Goal: Task Accomplishment & Management: Use online tool/utility

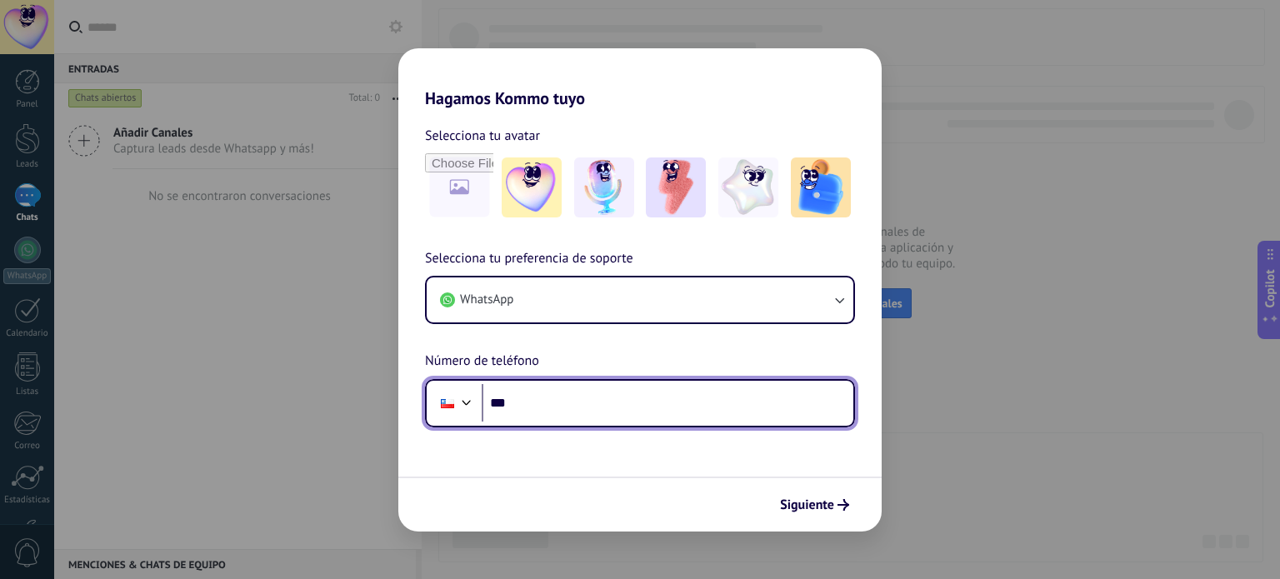
click at [629, 389] on input "***" at bounding box center [668, 403] width 372 height 38
type input "**********"
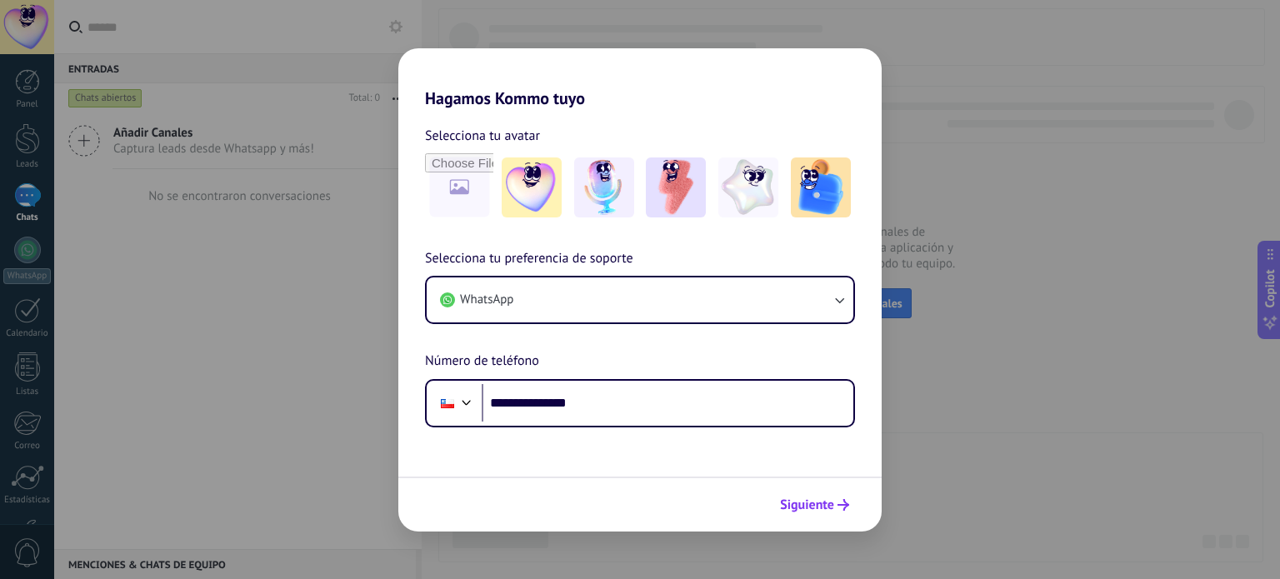
click at [814, 502] on span "Siguiente" at bounding box center [807, 505] width 54 height 12
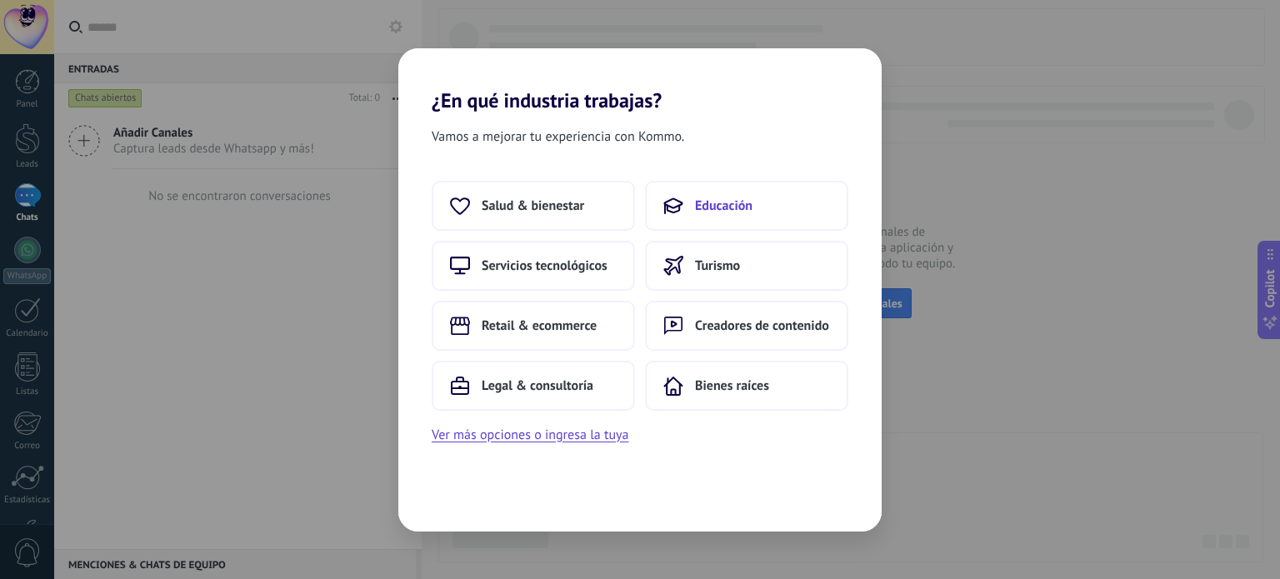
click at [717, 197] on span "Educación" at bounding box center [723, 205] width 57 height 17
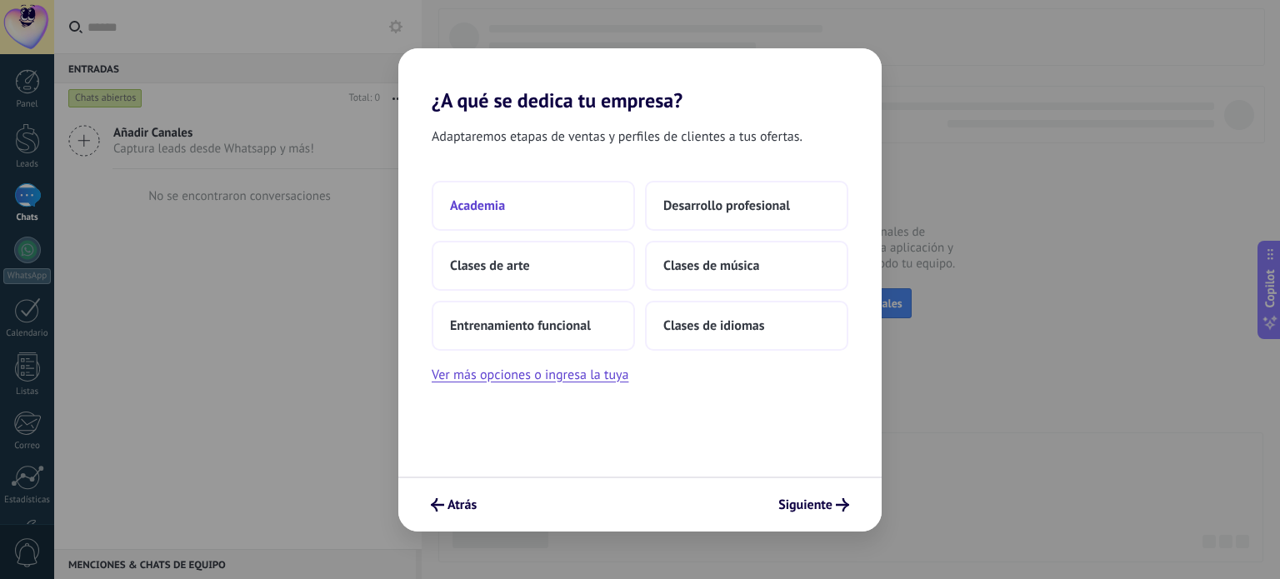
click at [536, 209] on button "Academia" at bounding box center [533, 206] width 203 height 50
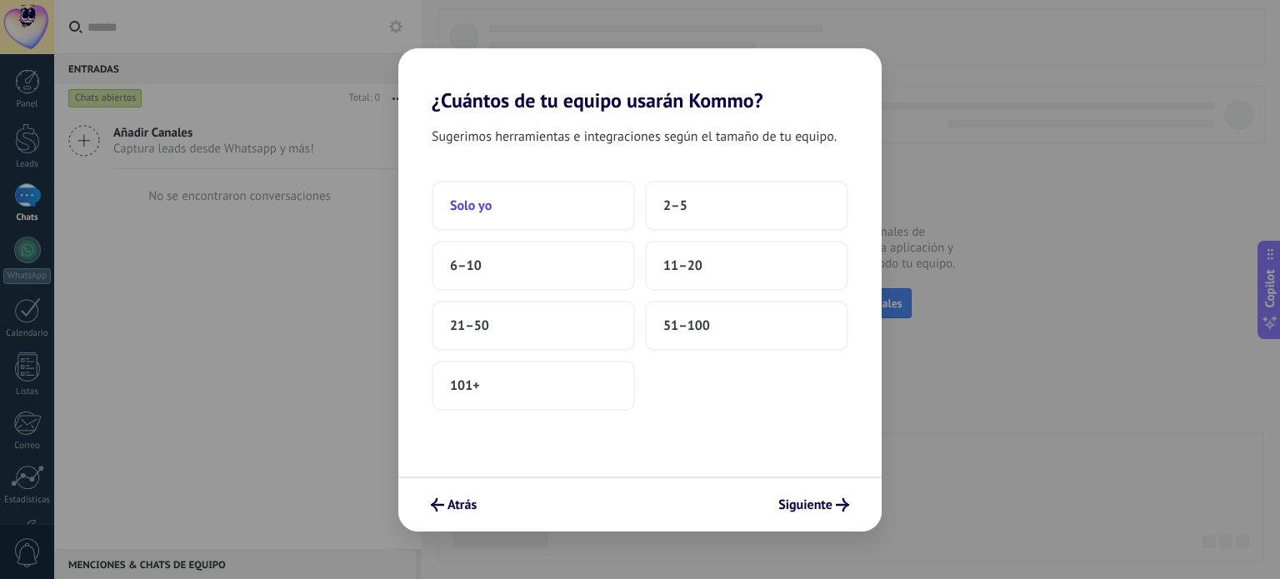
click at [504, 186] on button "Solo yo" at bounding box center [533, 206] width 203 height 50
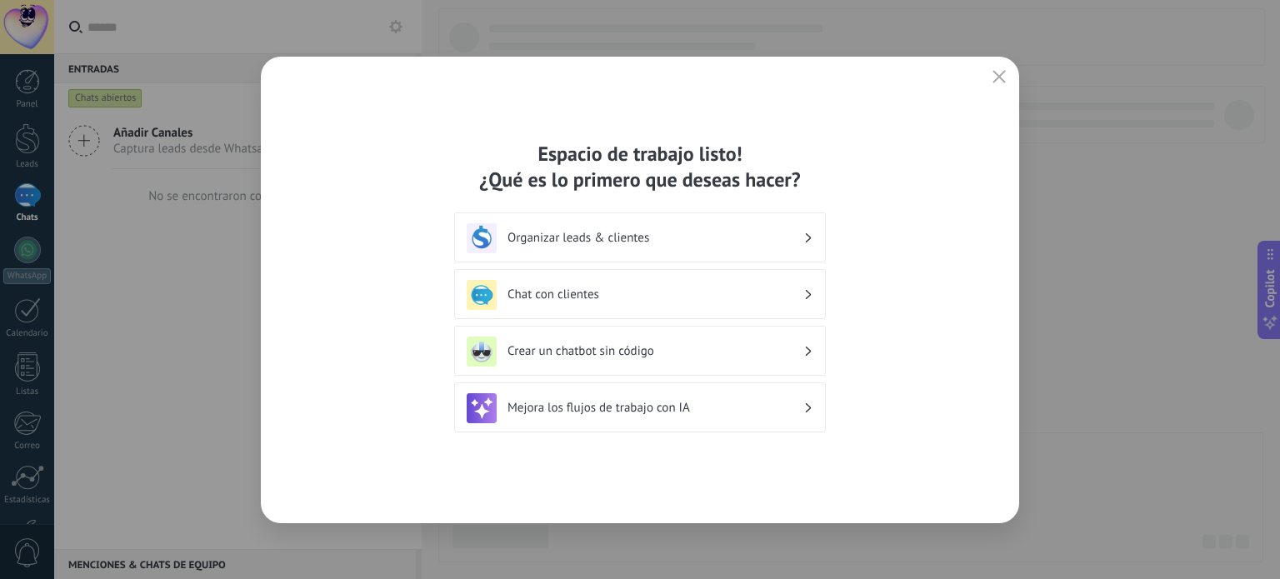
click at [809, 233] on icon at bounding box center [809, 238] width 6 height 10
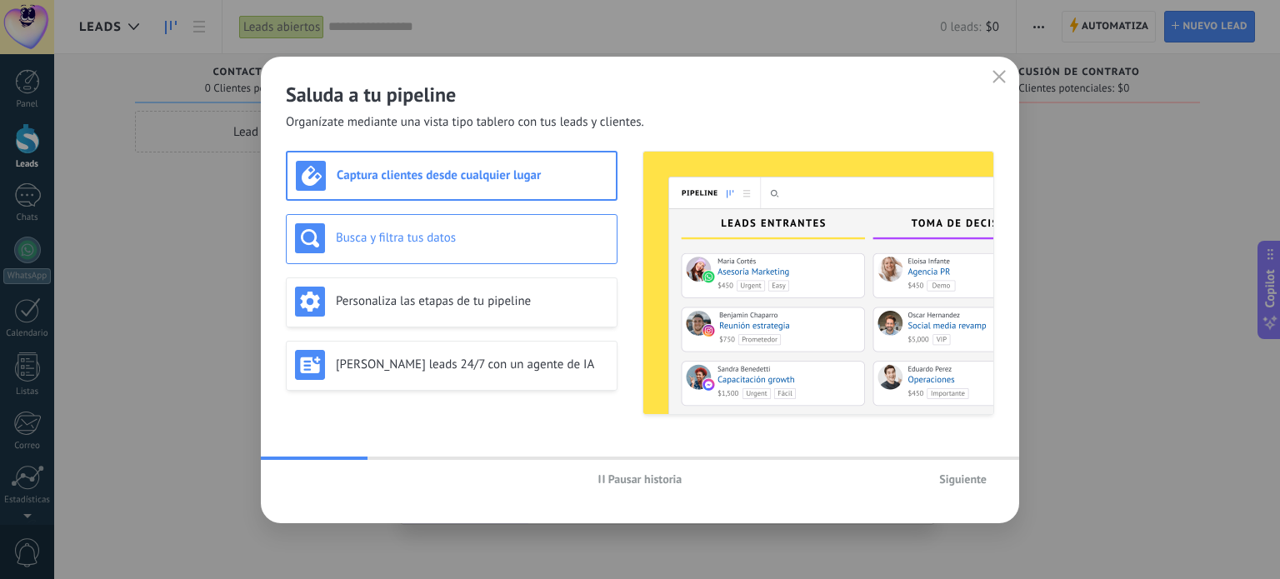
click at [462, 243] on h3 "Busca y filtra tus datos" at bounding box center [472, 238] width 272 height 16
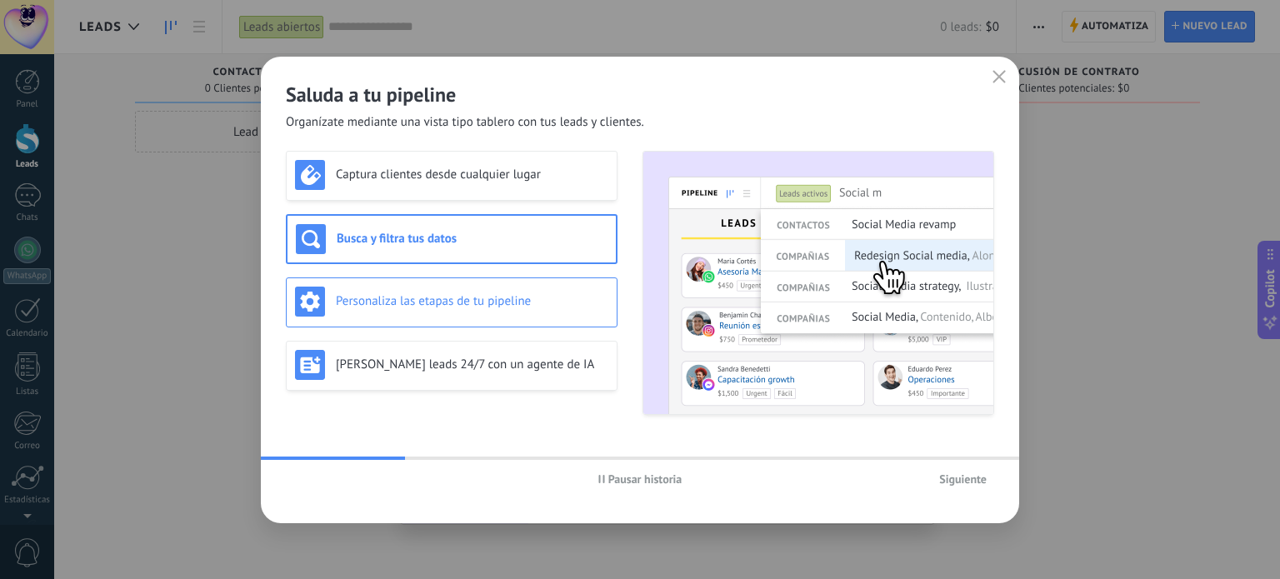
click at [477, 281] on div "Personaliza las etapas de tu pipeline" at bounding box center [452, 302] width 332 height 50
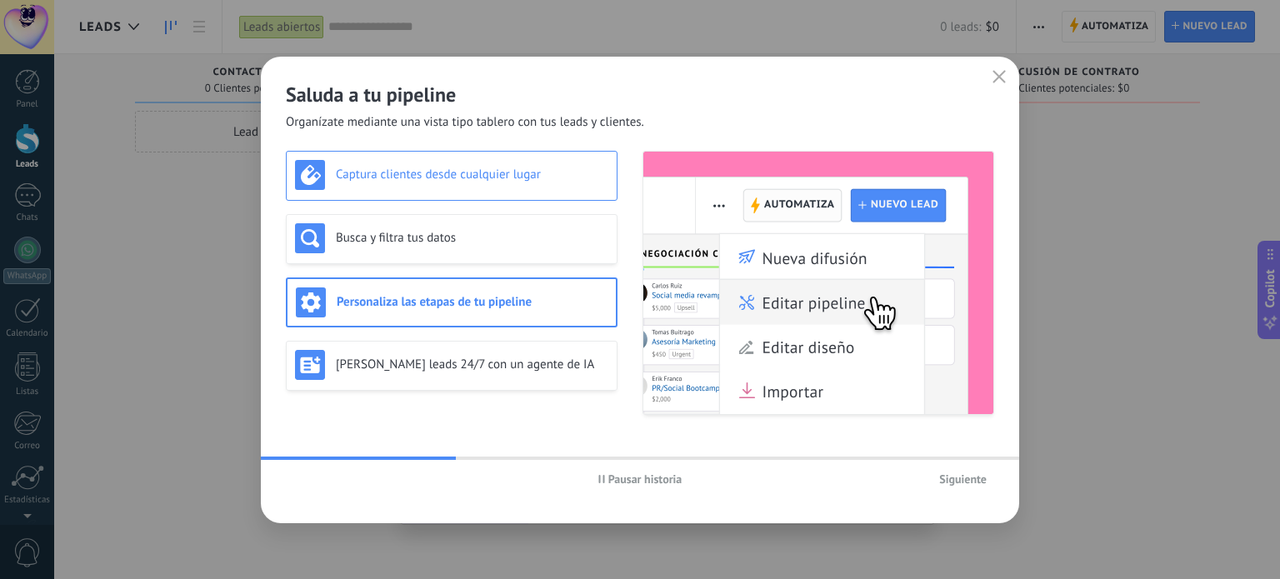
click at [457, 192] on div "Captura clientes desde cualquier lugar" at bounding box center [452, 176] width 332 height 50
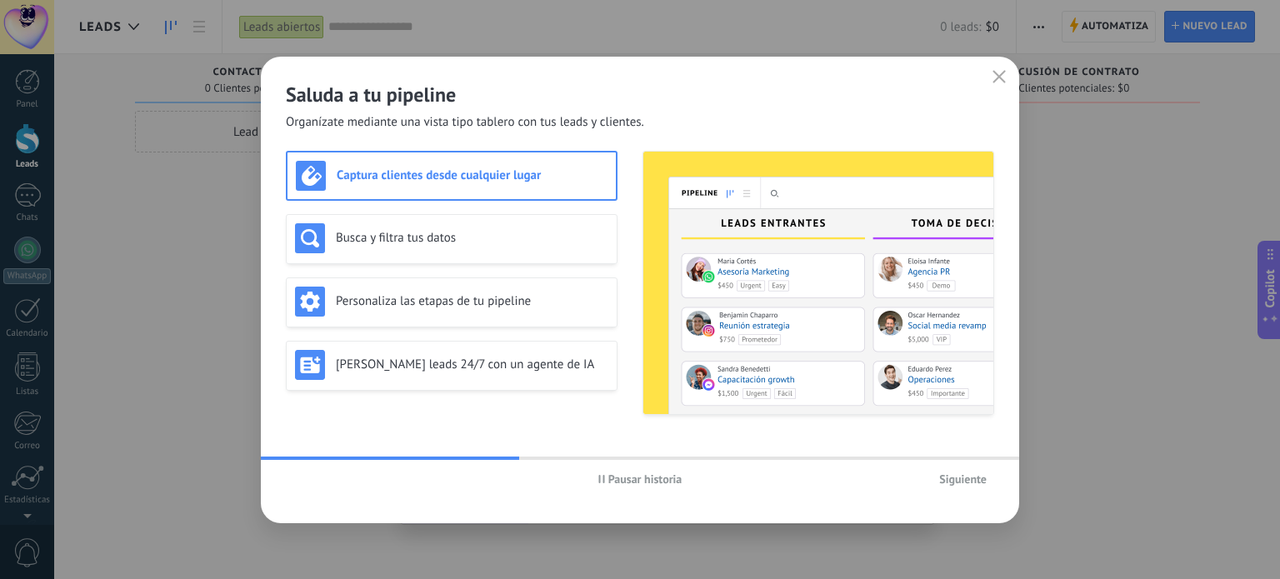
click at [974, 492] on div "Pausar historia Siguiente" at bounding box center [640, 479] width 758 height 38
click at [967, 482] on span "Siguiente" at bounding box center [962, 479] width 47 height 12
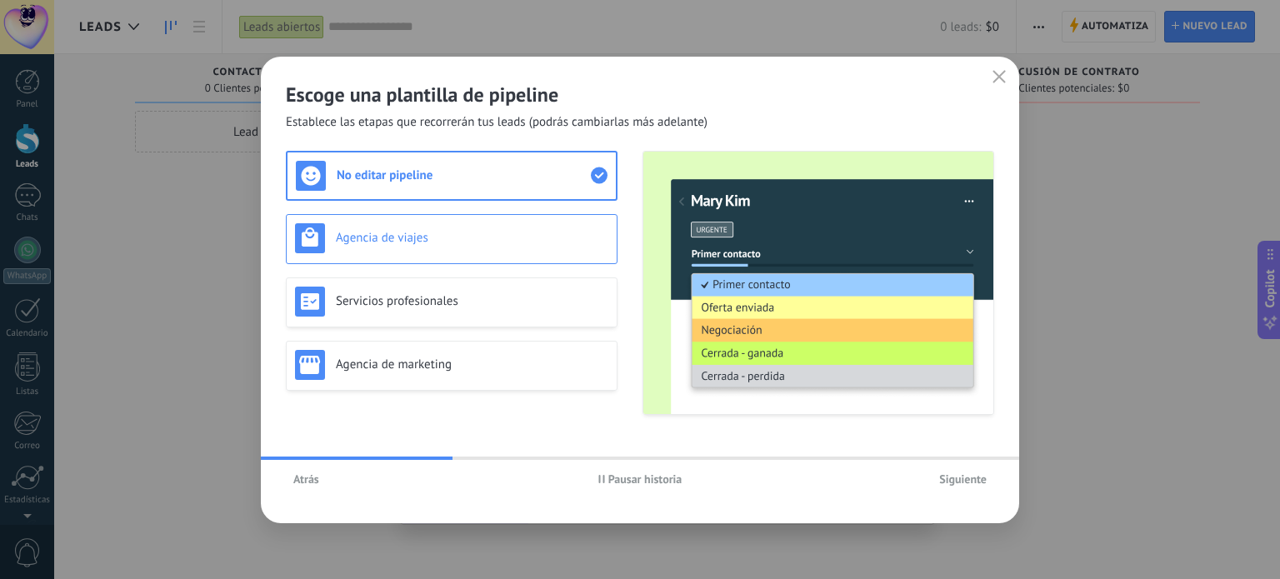
click at [472, 237] on h3 "Agencia de viajes" at bounding box center [472, 238] width 272 height 16
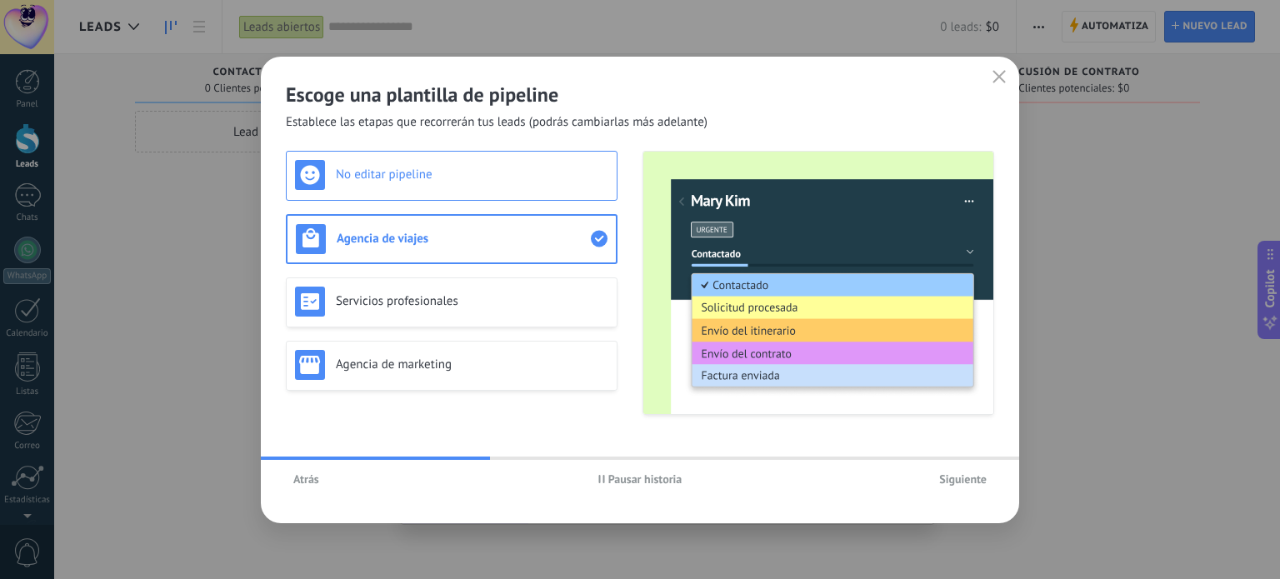
click at [457, 181] on h3 "No editar pipeline" at bounding box center [472, 175] width 272 height 16
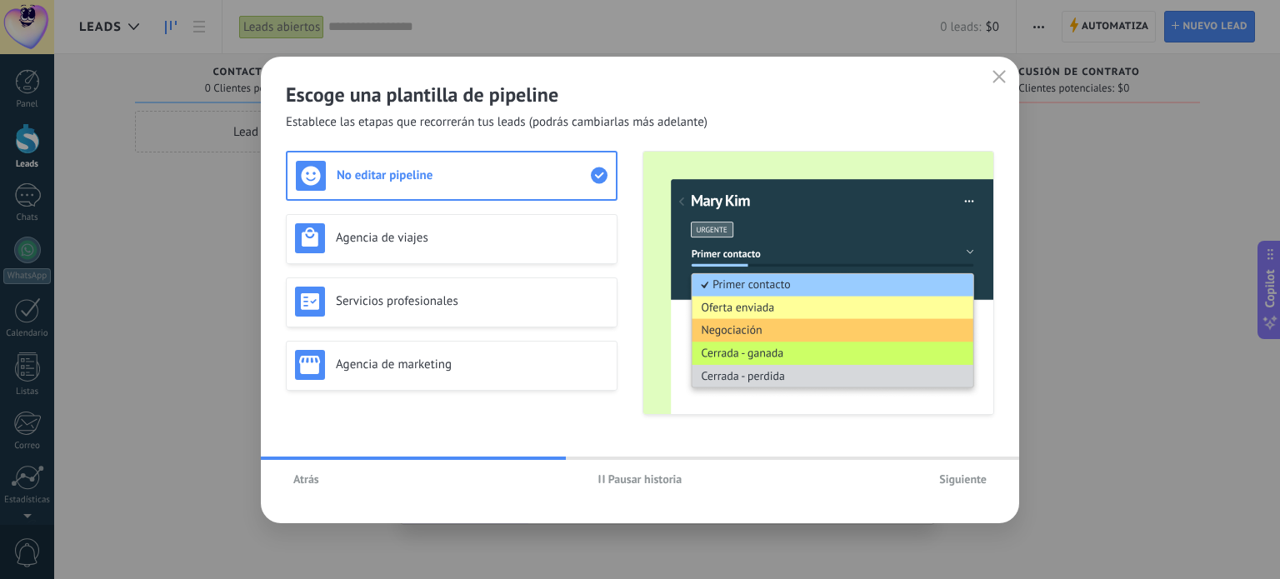
click at [966, 473] on span "Siguiente" at bounding box center [962, 479] width 47 height 12
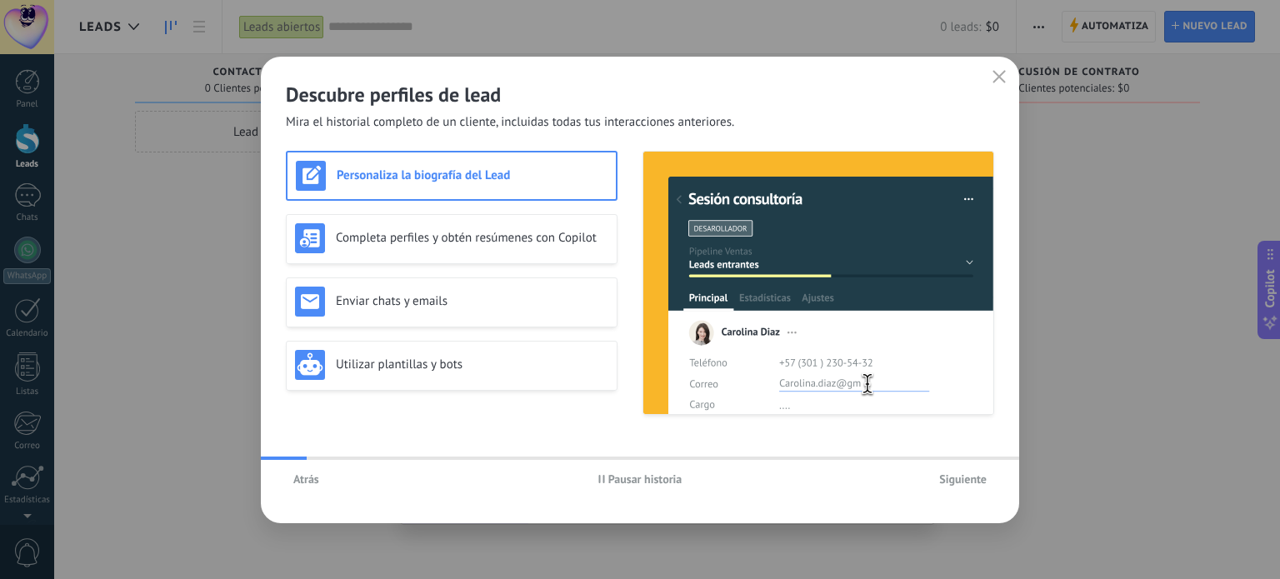
click at [966, 473] on span "Siguiente" at bounding box center [962, 479] width 47 height 12
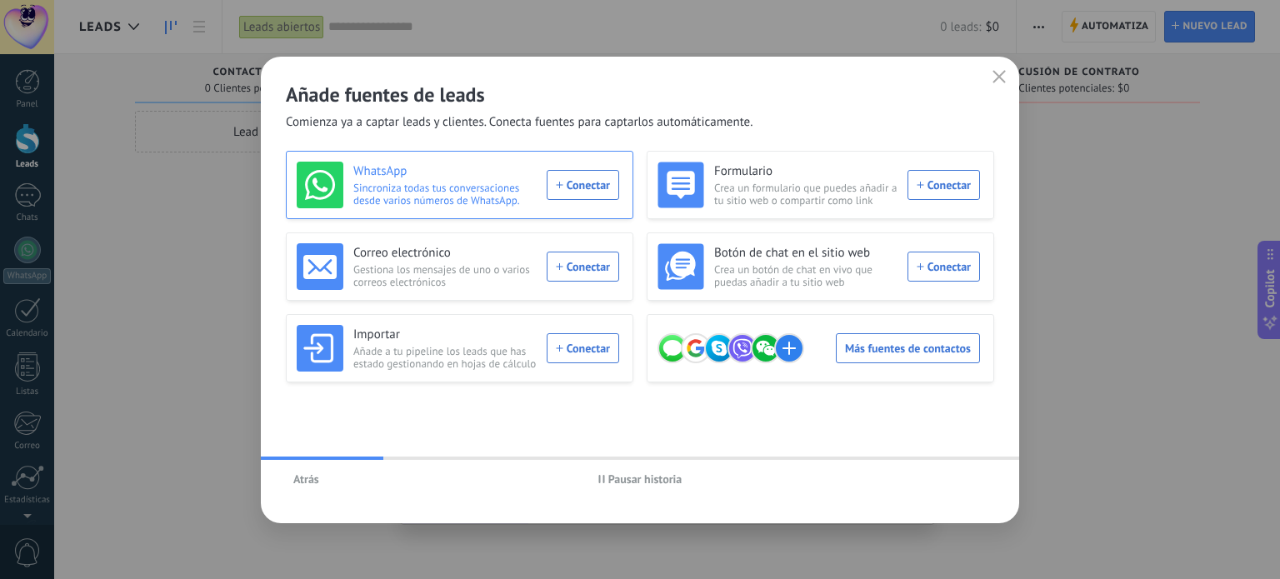
click at [577, 199] on div "WhatsApp Sincroniza todas tus conversaciones desde varios números de WhatsApp. …" at bounding box center [458, 185] width 322 height 47
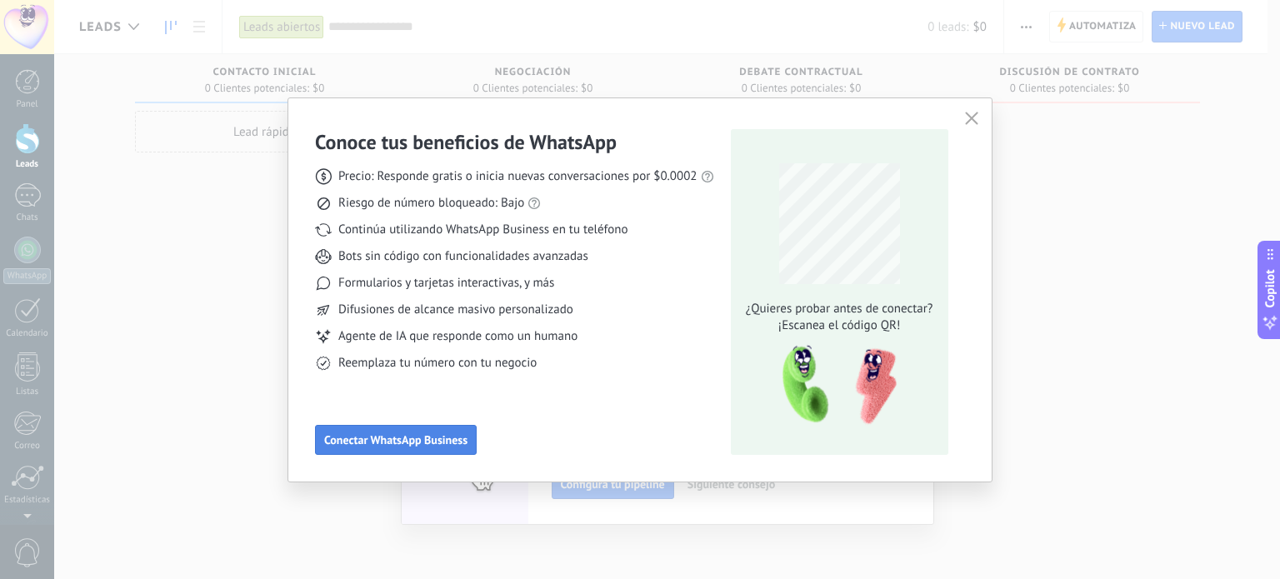
click at [432, 439] on span "Conectar WhatsApp Business" at bounding box center [395, 440] width 143 height 12
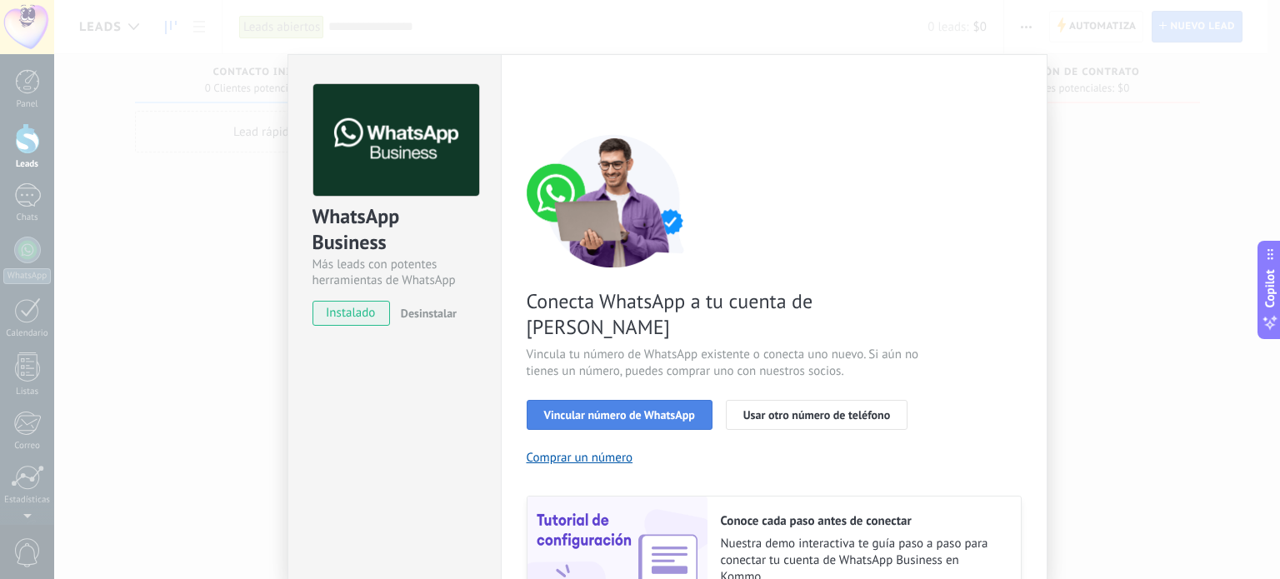
click at [626, 409] on span "Vincular número de WhatsApp" at bounding box center [619, 415] width 151 height 12
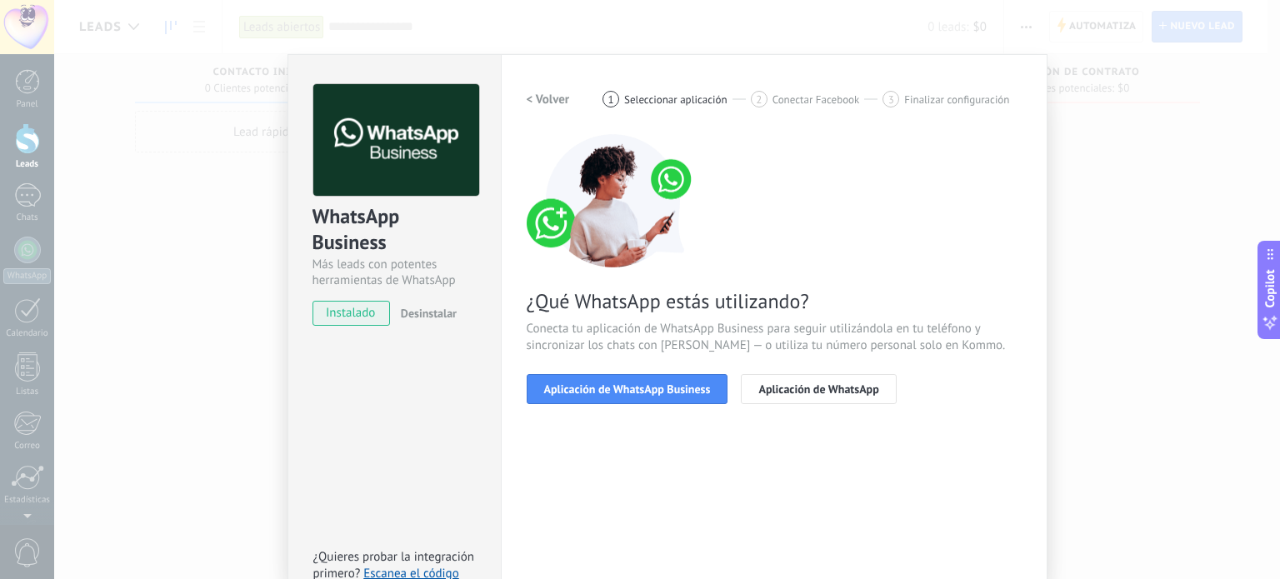
click at [626, 386] on span "Aplicación de WhatsApp Business" at bounding box center [627, 389] width 167 height 12
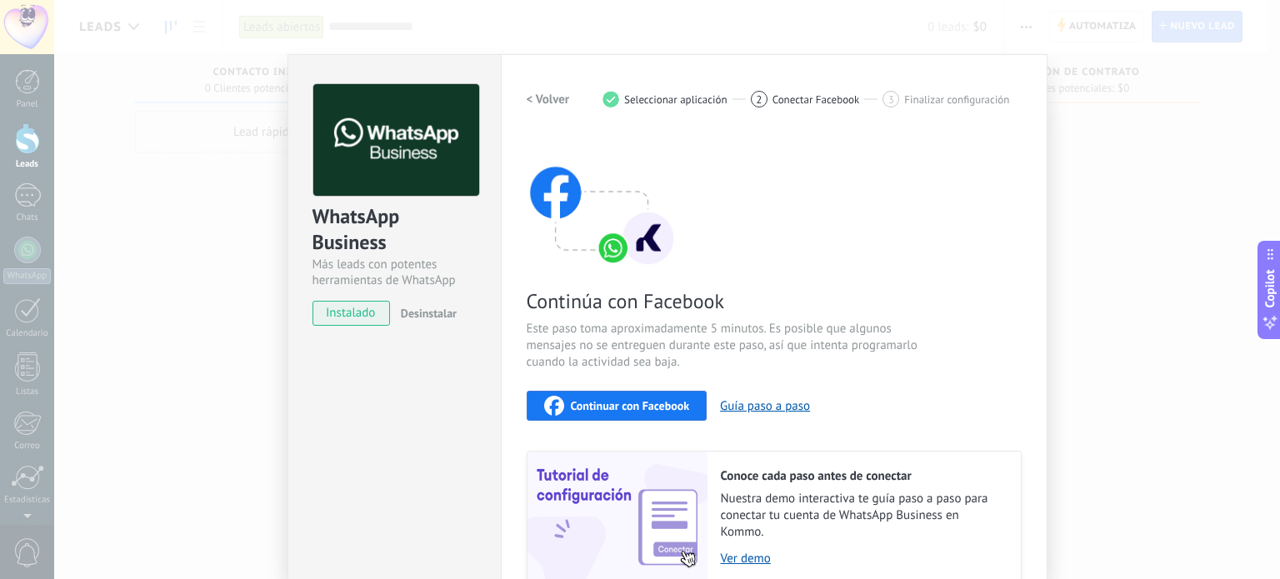
click at [622, 406] on span "Continuar con Facebook" at bounding box center [630, 406] width 119 height 12
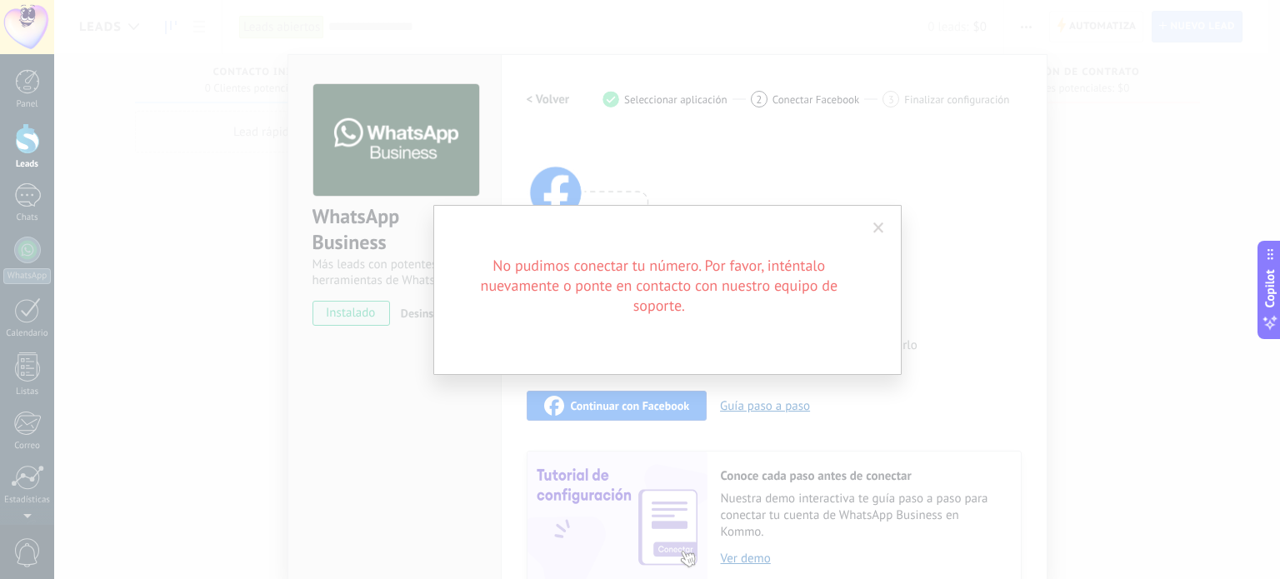
click at [877, 227] on span at bounding box center [878, 228] width 11 height 12
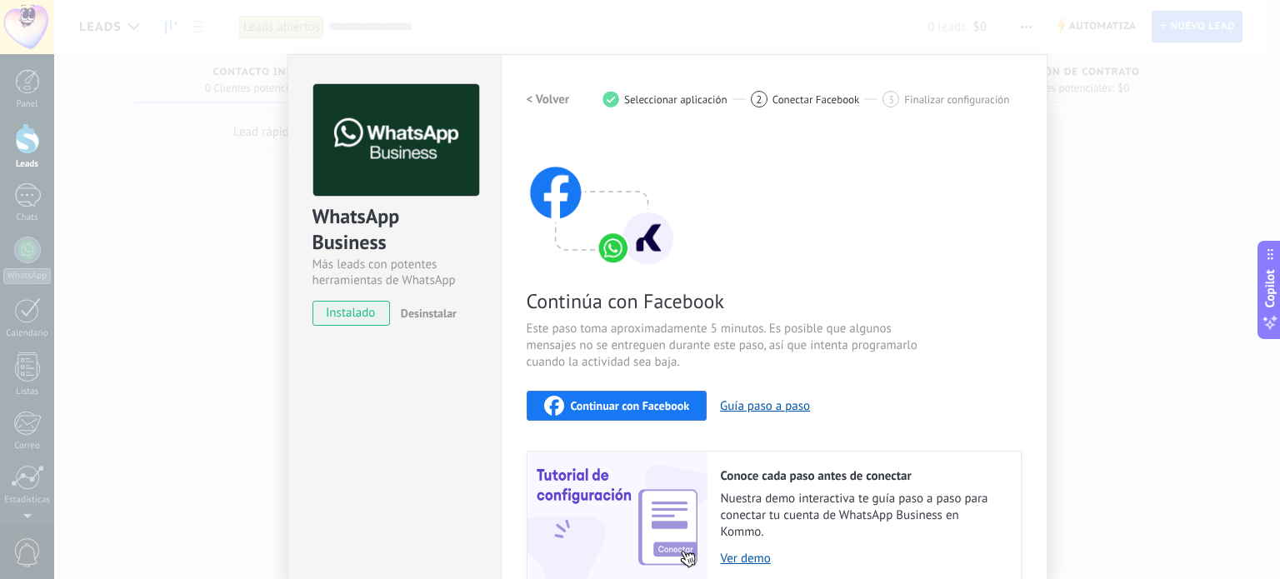
click at [888, 100] on span "3" at bounding box center [891, 99] width 6 height 14
click at [192, 294] on div "WhatsApp Business Más leads con potentes herramientas de WhatsApp instalado Des…" at bounding box center [667, 289] width 1226 height 579
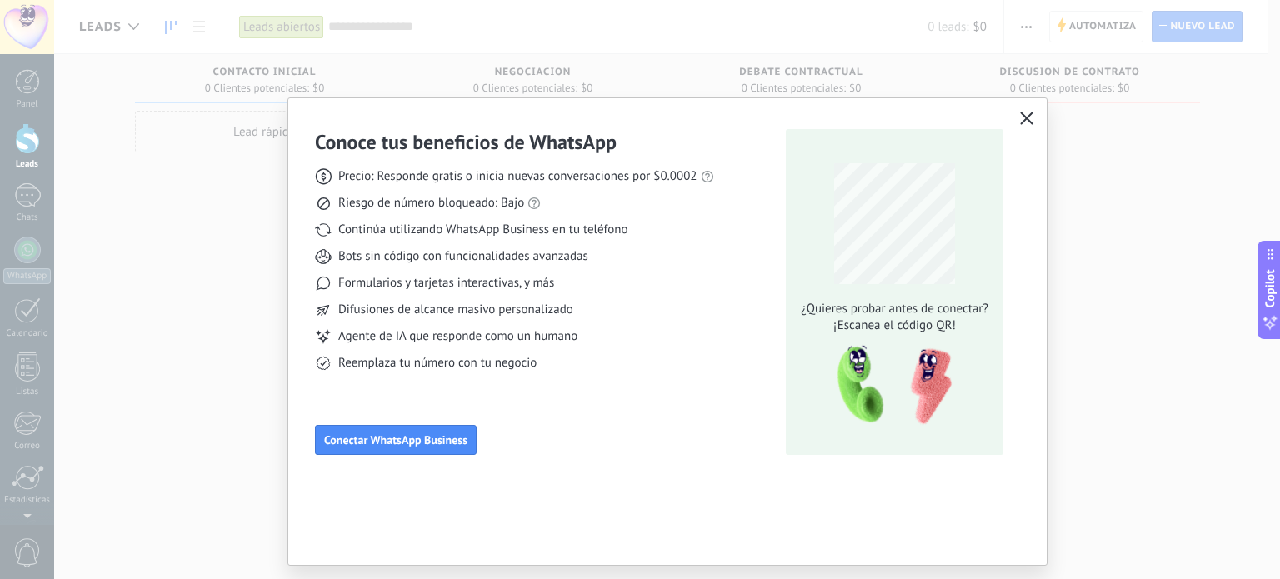
click at [1023, 116] on use "button" at bounding box center [1027, 118] width 12 height 12
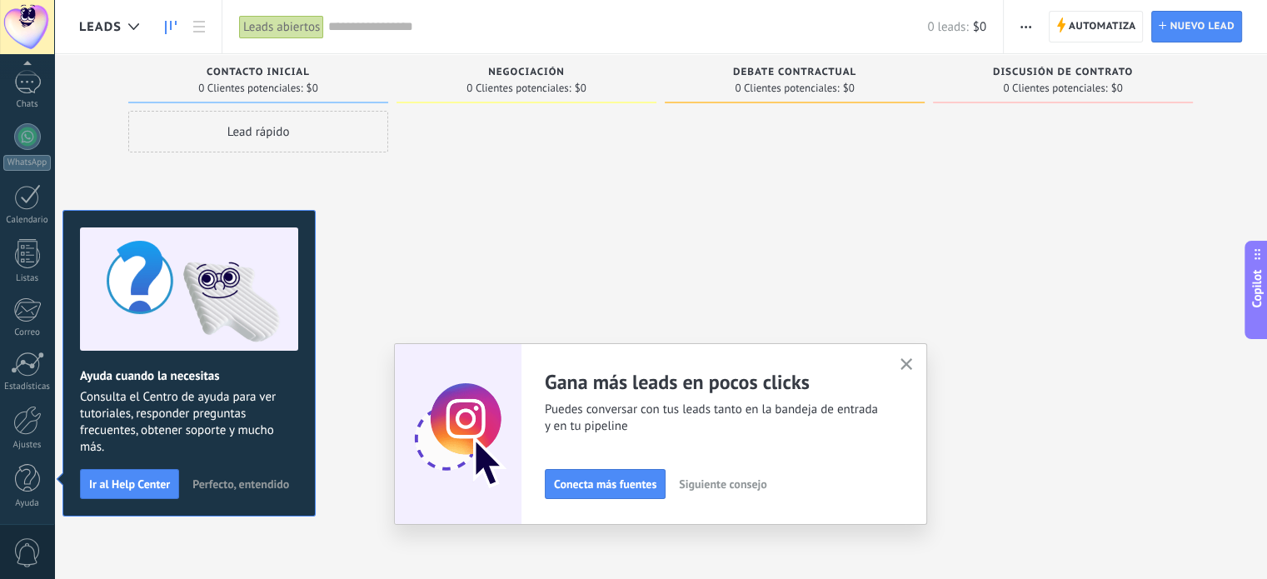
click at [913, 367] on icon "button" at bounding box center [907, 364] width 12 height 12
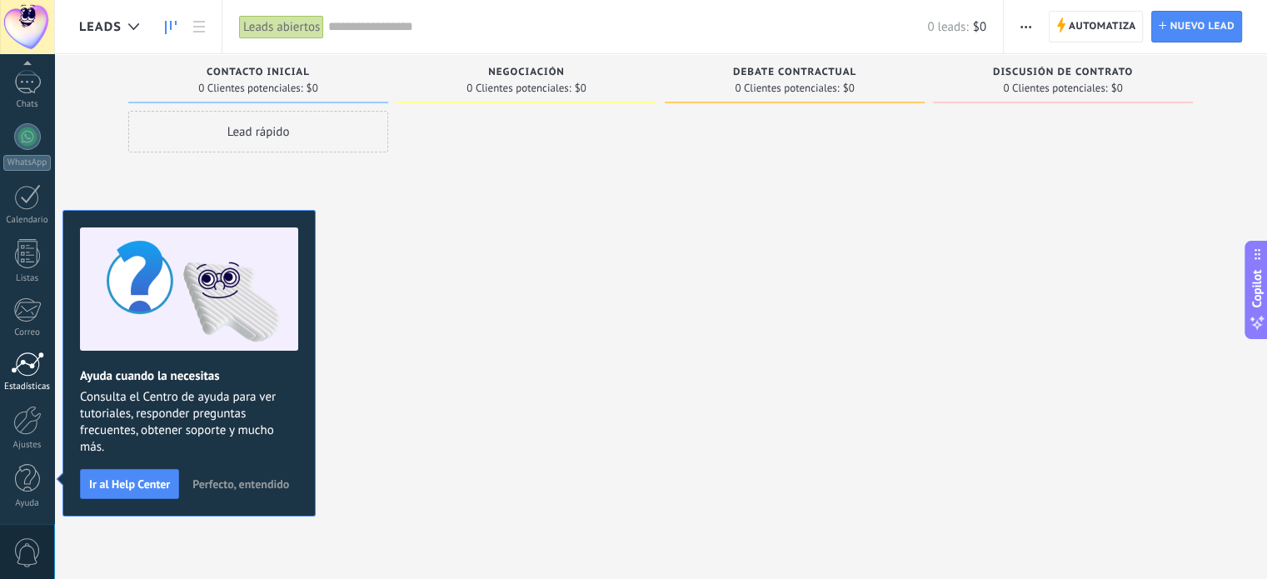
click at [27, 373] on div at bounding box center [27, 364] width 33 height 25
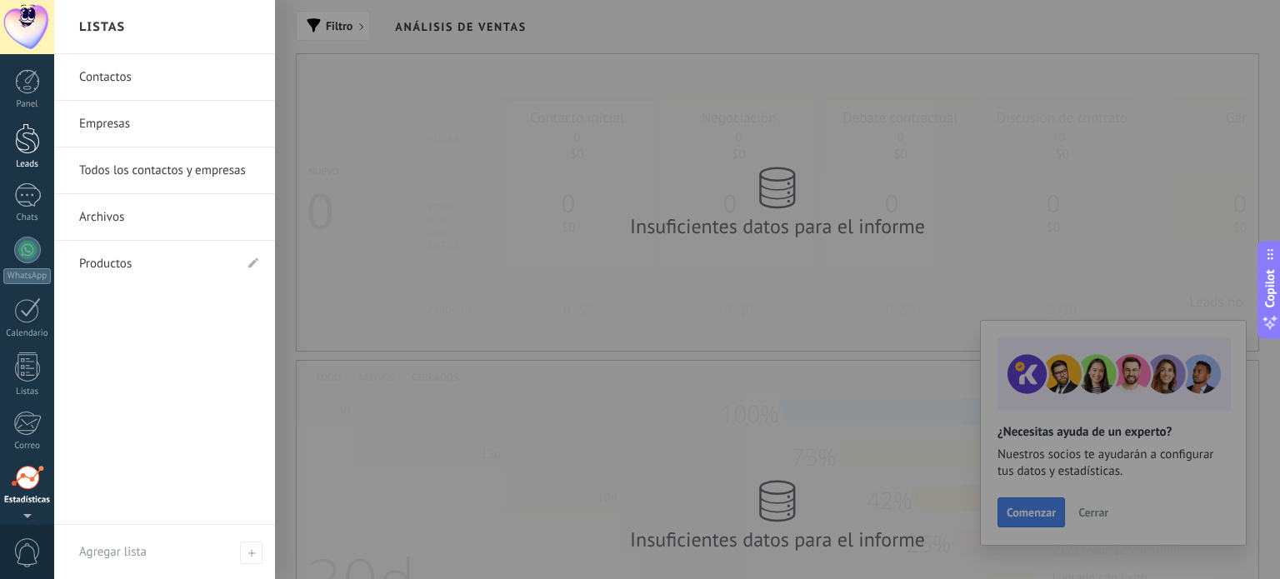
click at [20, 147] on div at bounding box center [27, 138] width 25 height 31
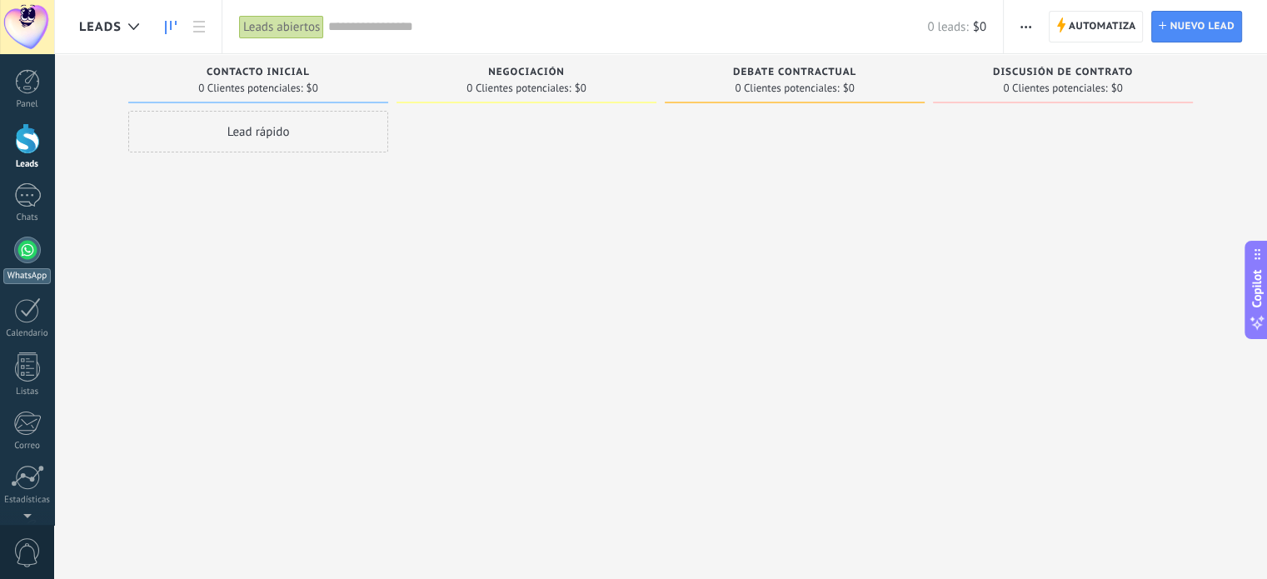
click at [17, 266] on link "WhatsApp" at bounding box center [27, 260] width 54 height 47
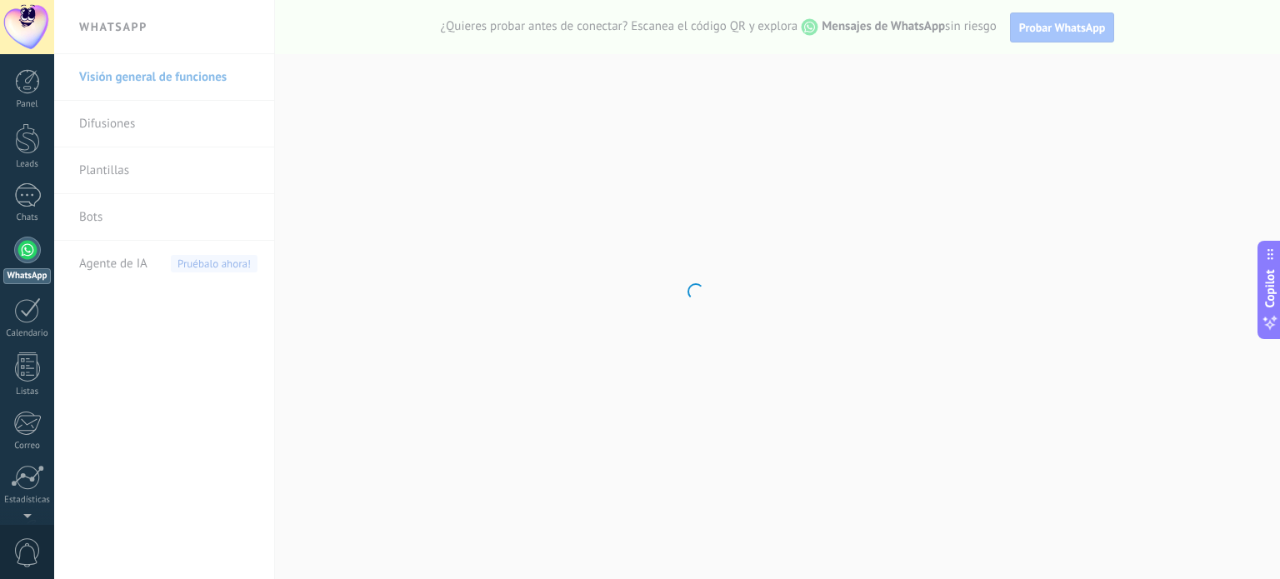
click at [133, 228] on body ".abecls-1,.abecls-2{fill-rule:evenodd}.abecls-2{fill:#fff} .abhcls-1{fill:none}…" at bounding box center [640, 289] width 1280 height 579
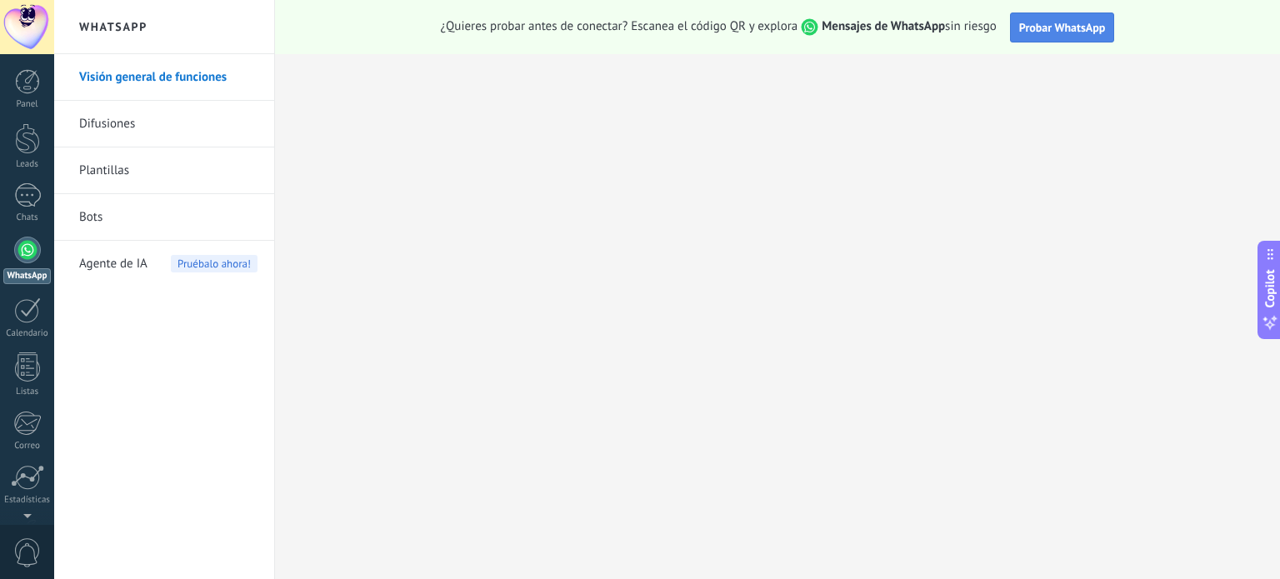
click at [1068, 30] on span "Probar WhatsApp" at bounding box center [1062, 27] width 87 height 15
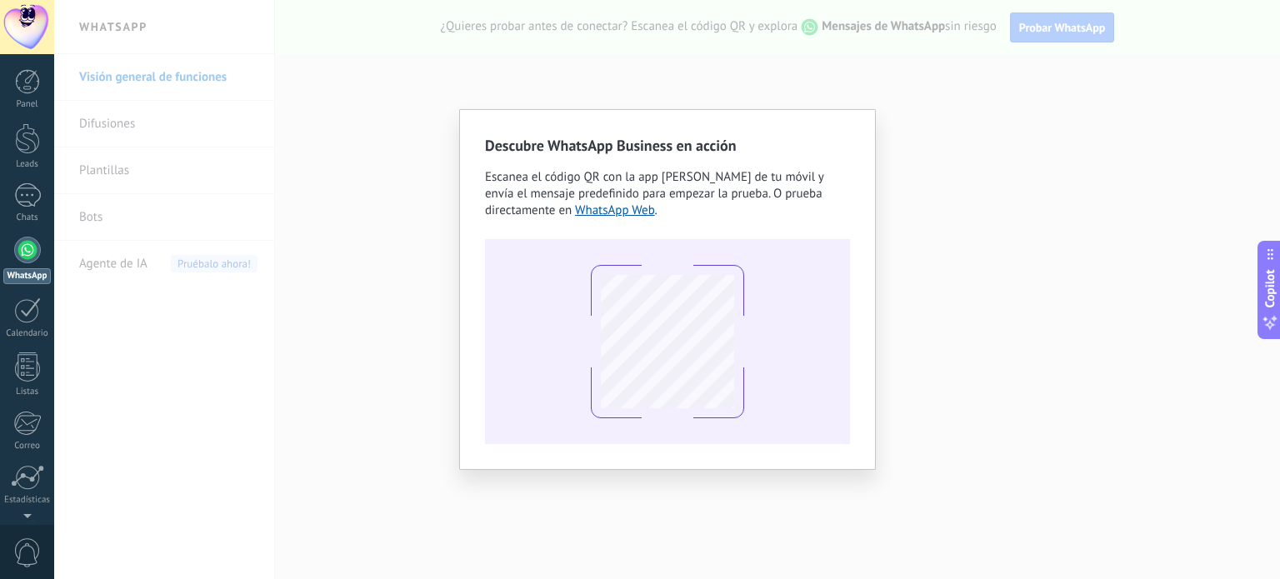
click at [365, 179] on div "Descubre WhatsApp Business en acción Escanea el código QR con la app [PERSON_NA…" at bounding box center [667, 289] width 1226 height 579
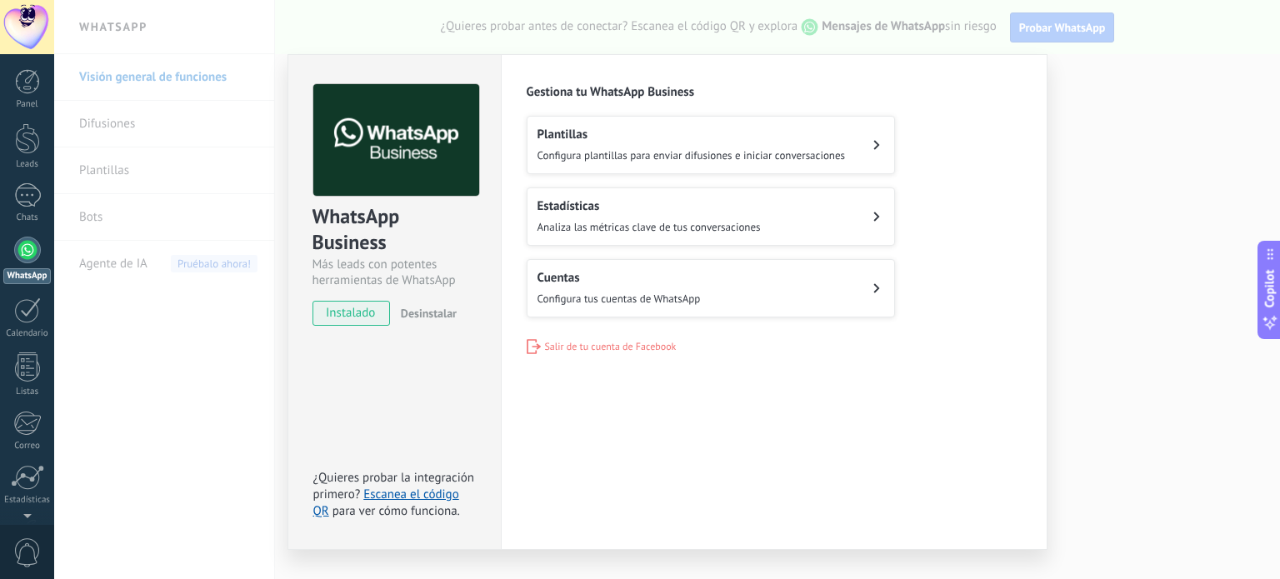
click at [690, 210] on h2 "Estadísticas" at bounding box center [648, 206] width 223 height 16
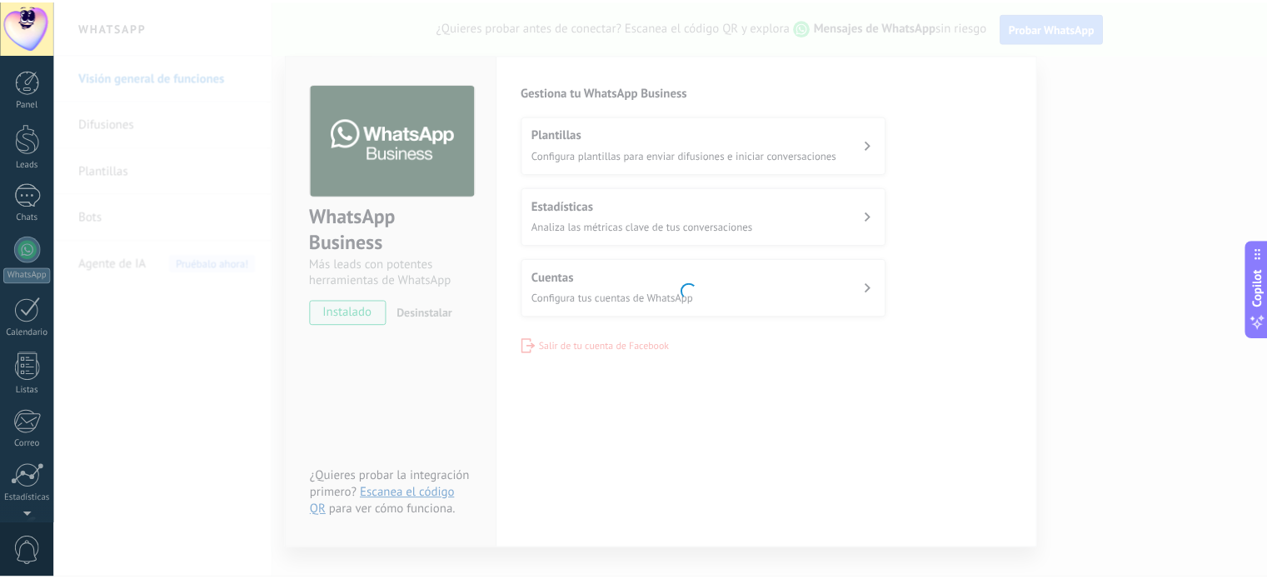
scroll to position [113, 0]
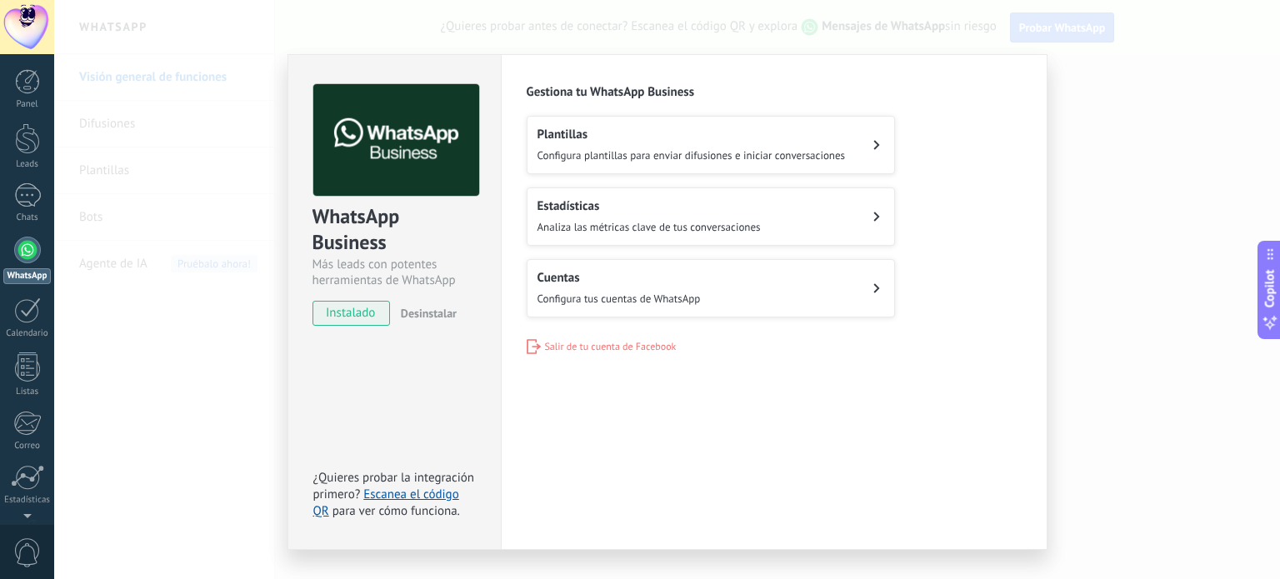
click at [578, 286] on div "Cuentas Configura tus cuentas de WhatsApp" at bounding box center [618, 288] width 163 height 37
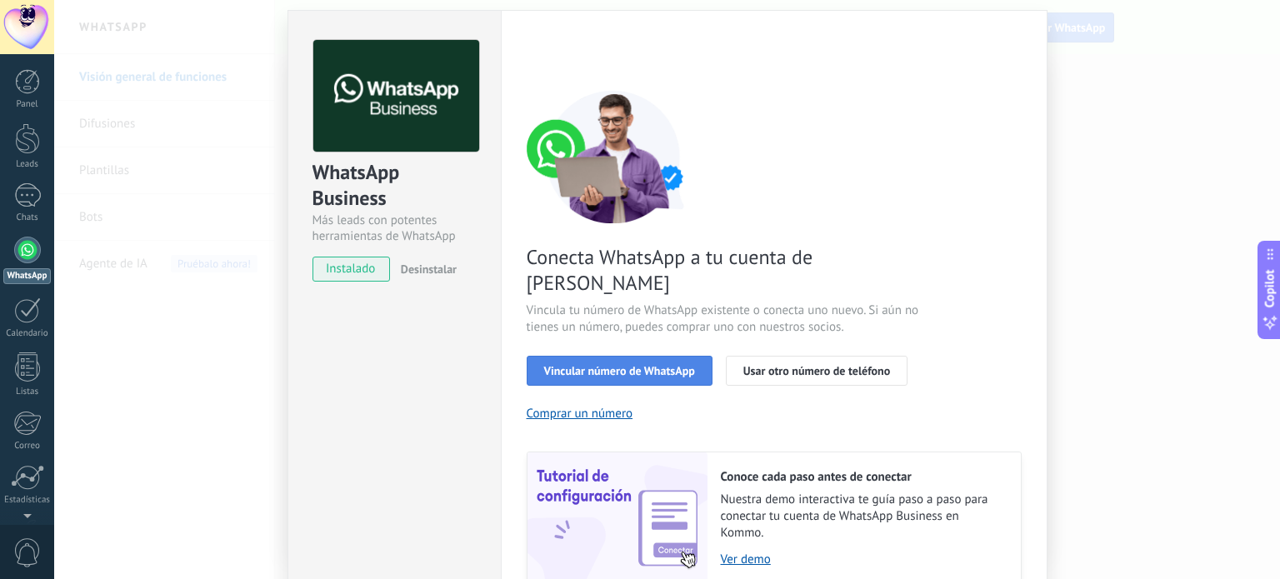
scroll to position [43, 0]
click at [589, 366] on span "Vincular número de WhatsApp" at bounding box center [619, 372] width 151 height 12
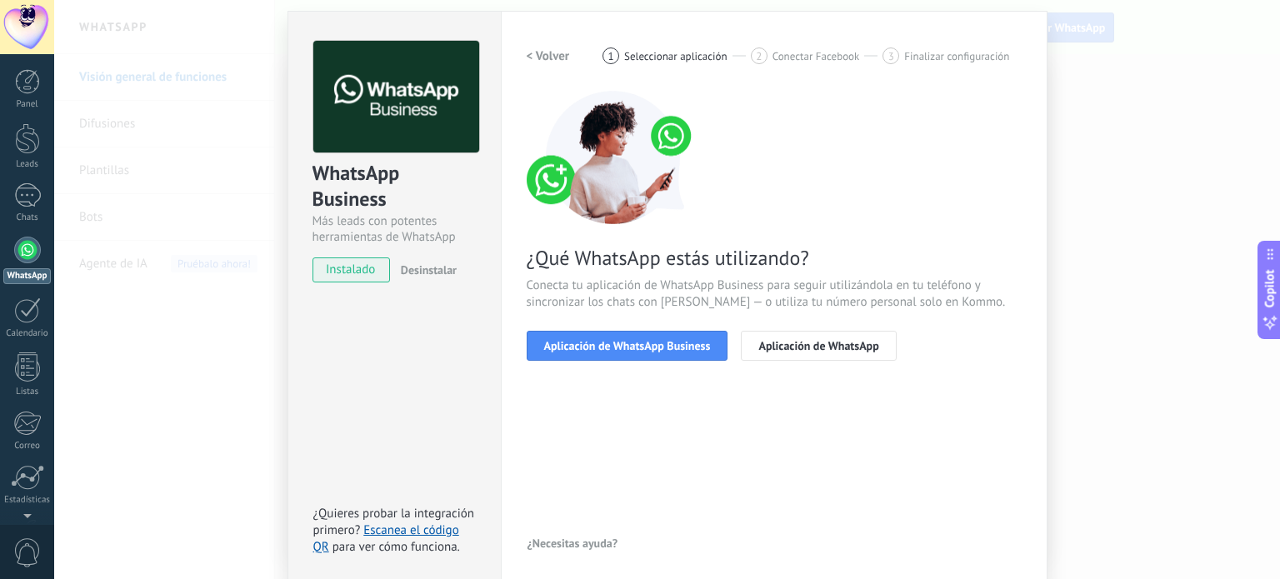
click at [589, 340] on span "Aplicación de WhatsApp Business" at bounding box center [627, 346] width 167 height 12
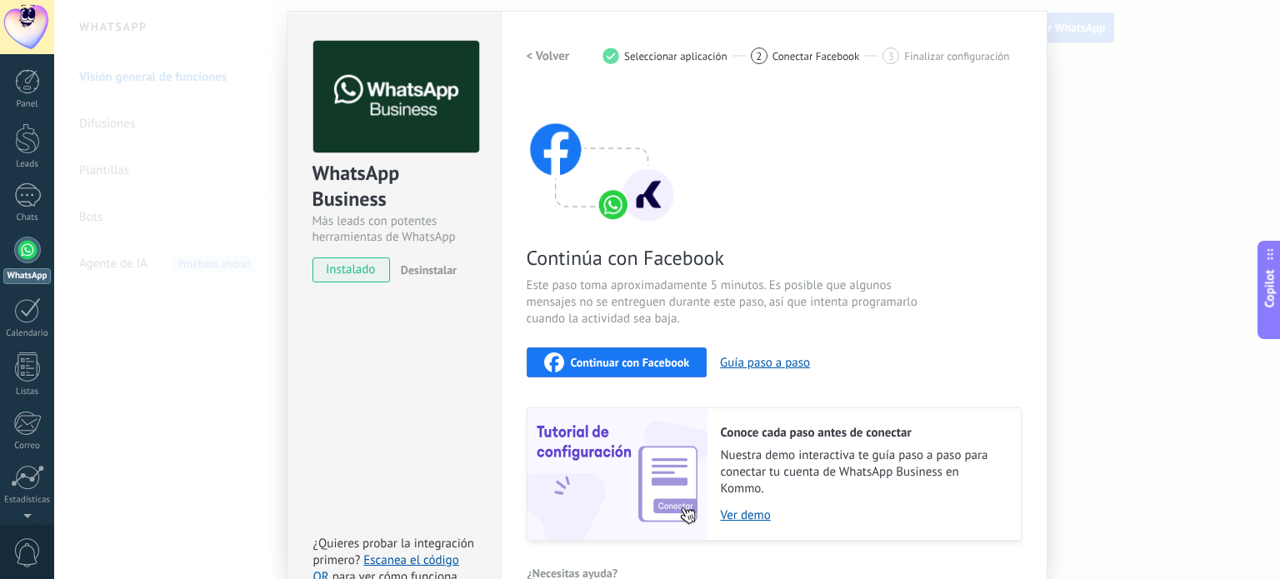
click at [600, 362] on span "Continuar con Facebook" at bounding box center [630, 363] width 119 height 12
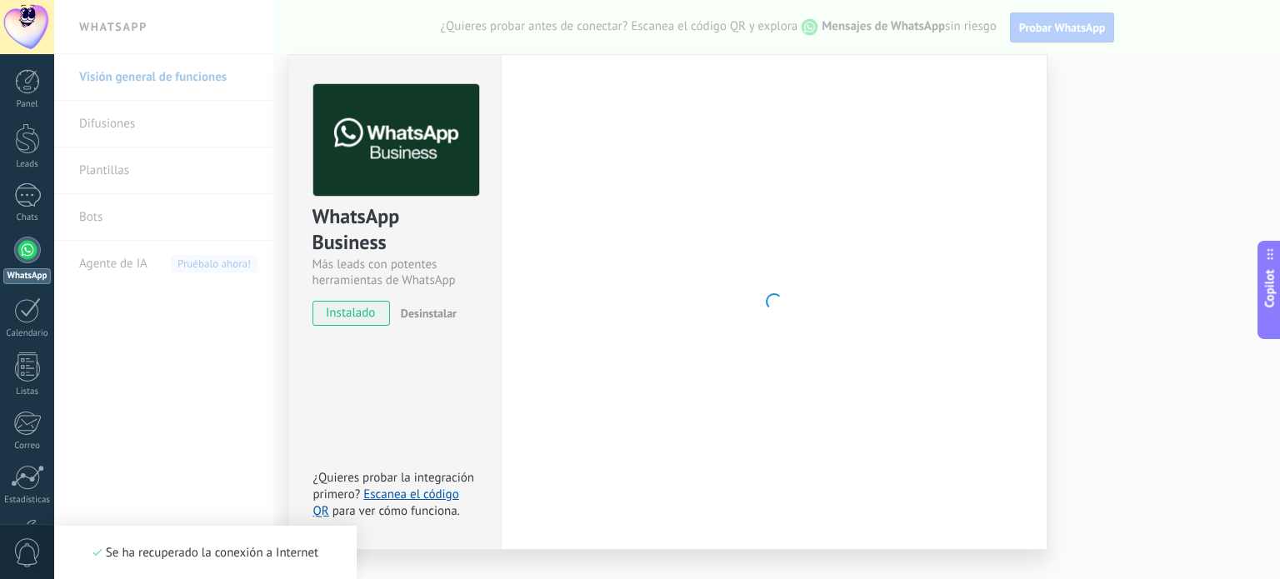
scroll to position [33, 0]
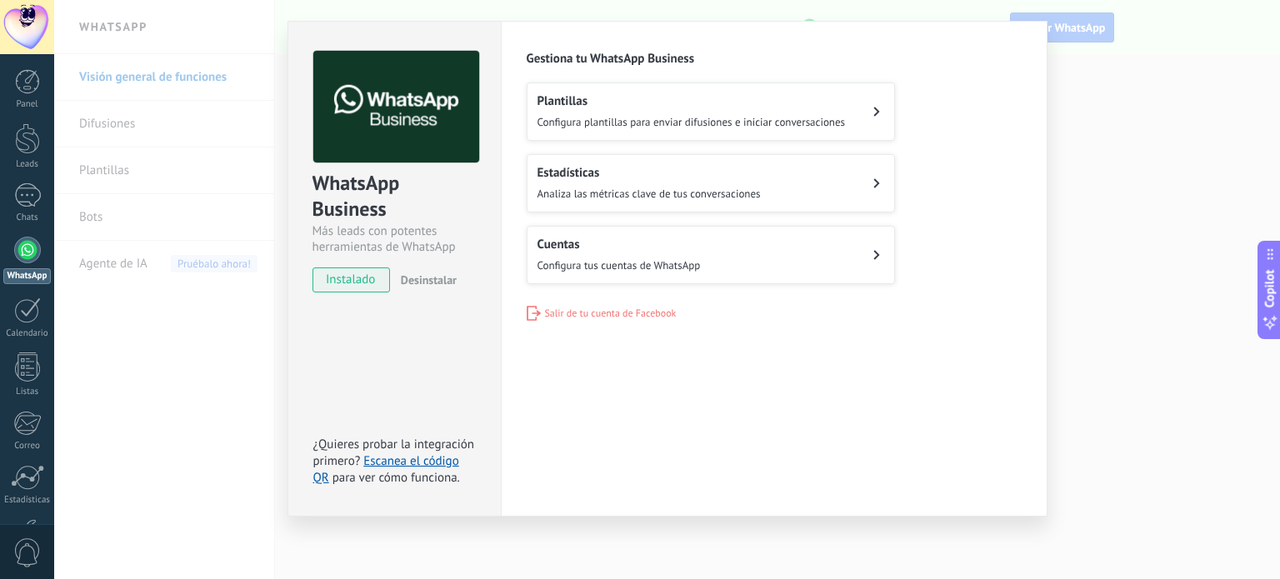
click at [717, 249] on button "Cuentas Configura tus cuentas de WhatsApp" at bounding box center [711, 255] width 368 height 58
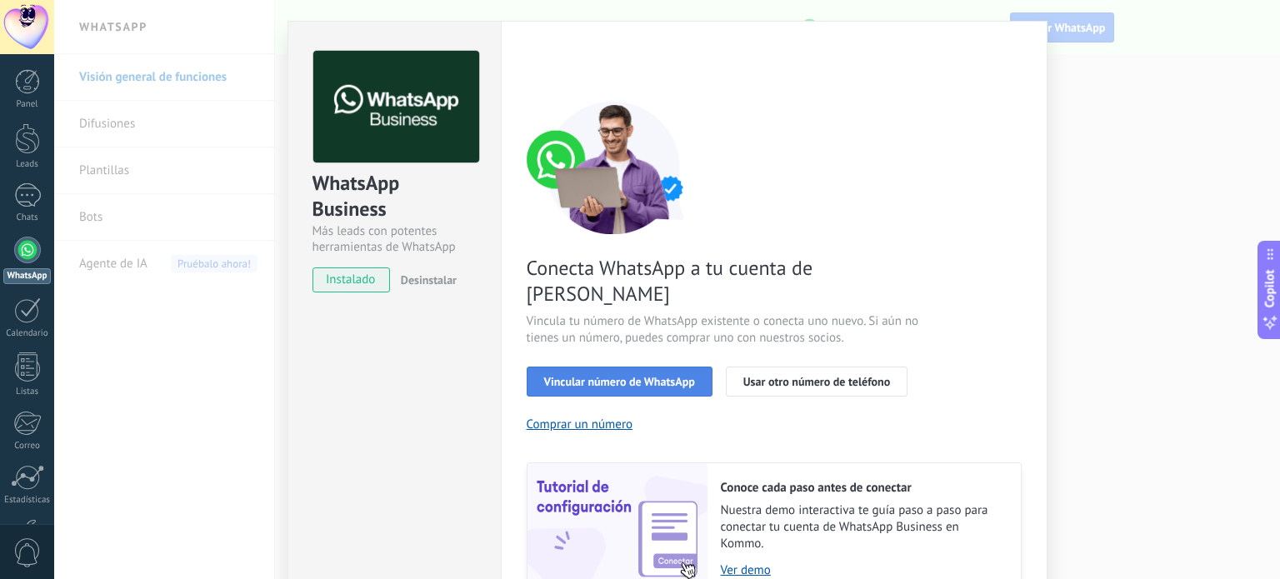
click at [587, 376] on span "Vincular número de WhatsApp" at bounding box center [619, 382] width 151 height 12
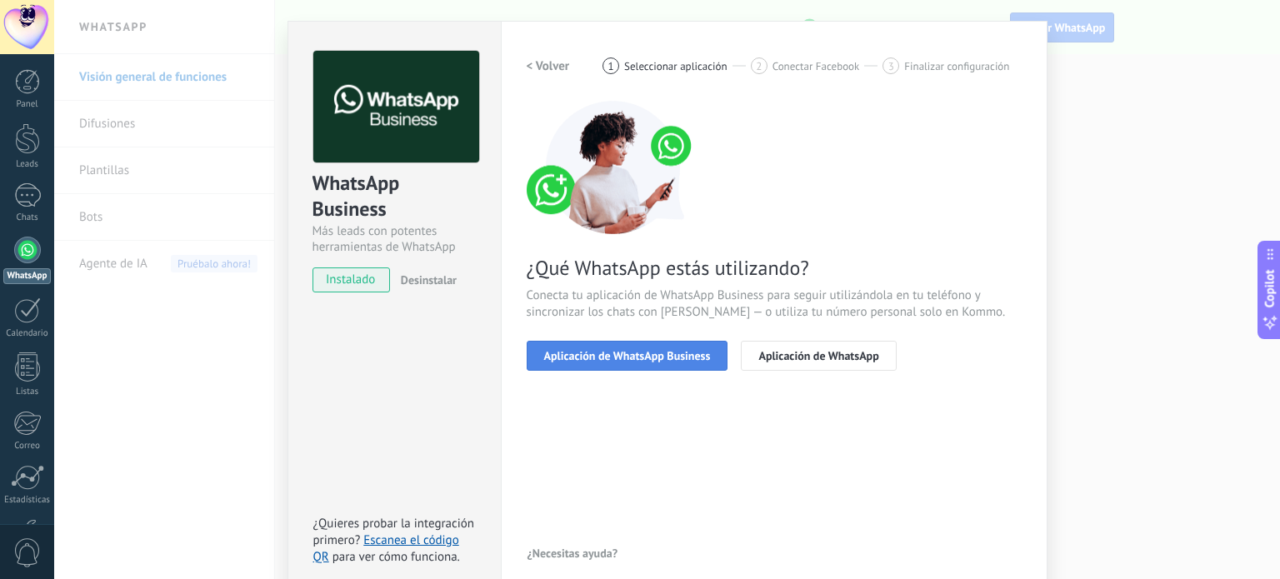
click at [627, 346] on button "Aplicación de WhatsApp Business" at bounding box center [628, 356] width 202 height 30
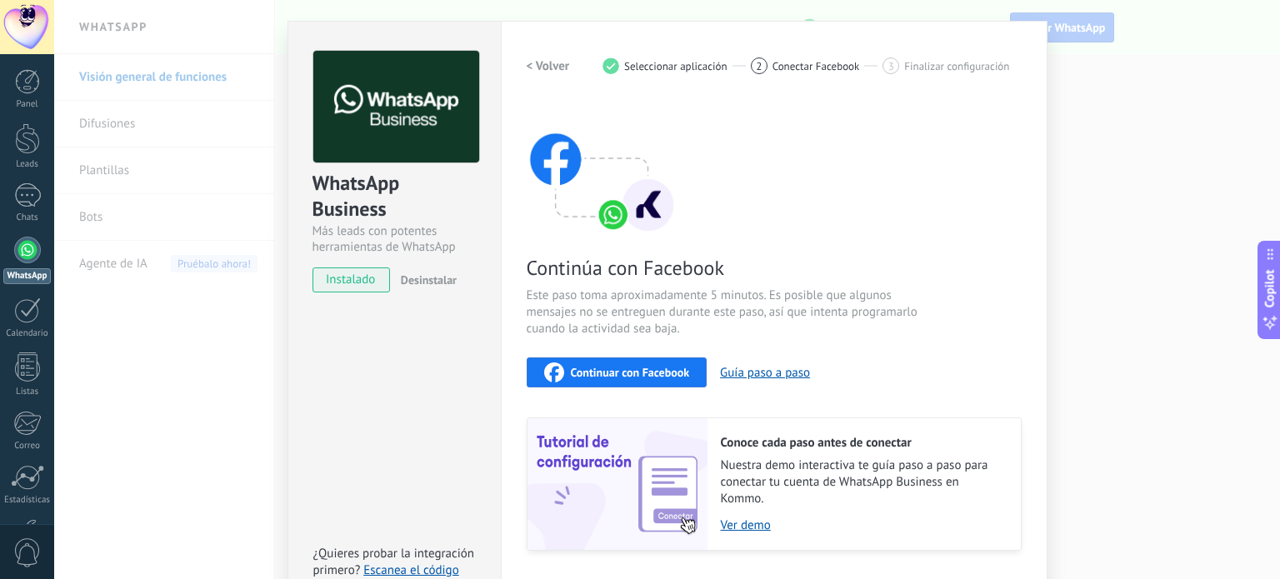
click at [619, 370] on span "Continuar con Facebook" at bounding box center [630, 373] width 119 height 12
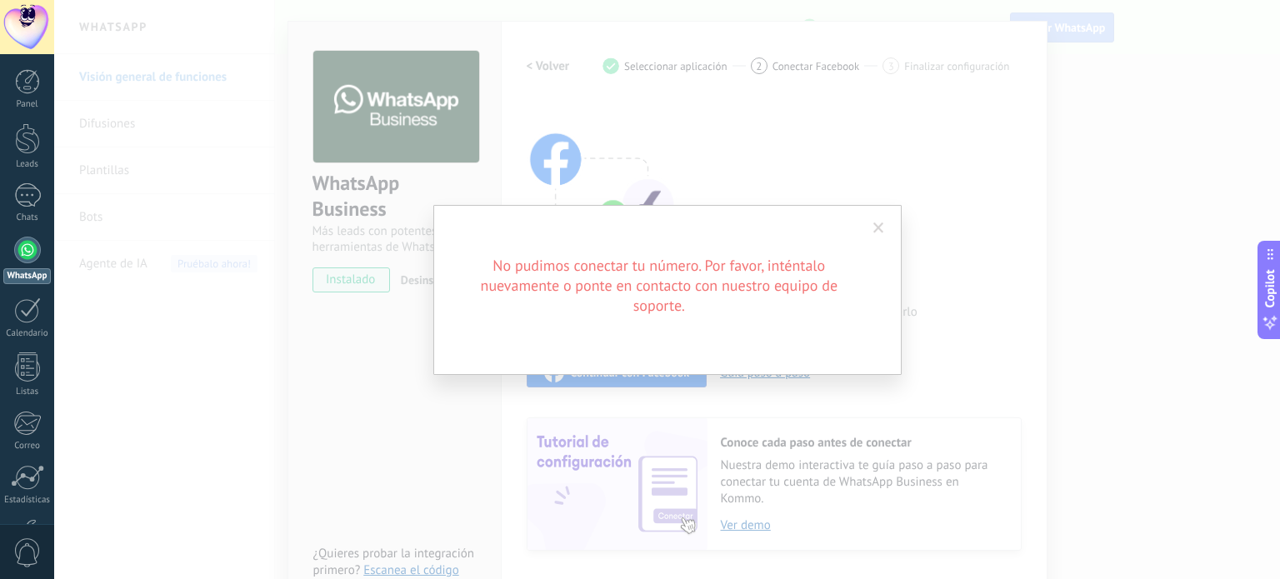
click at [873, 231] on span at bounding box center [878, 228] width 11 height 12
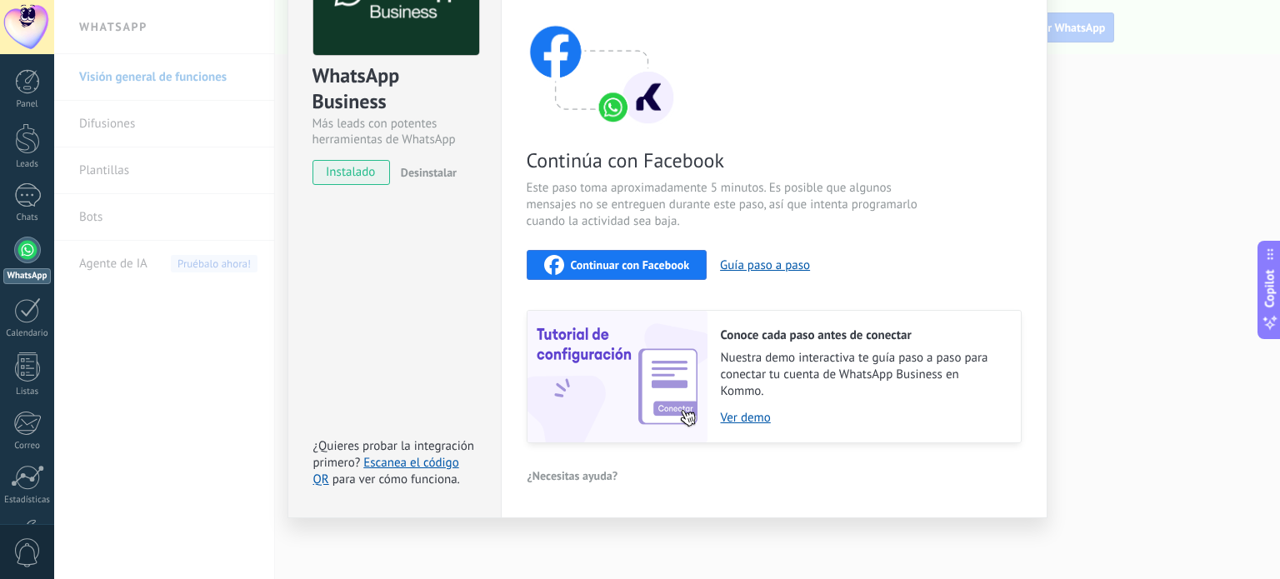
scroll to position [0, 0]
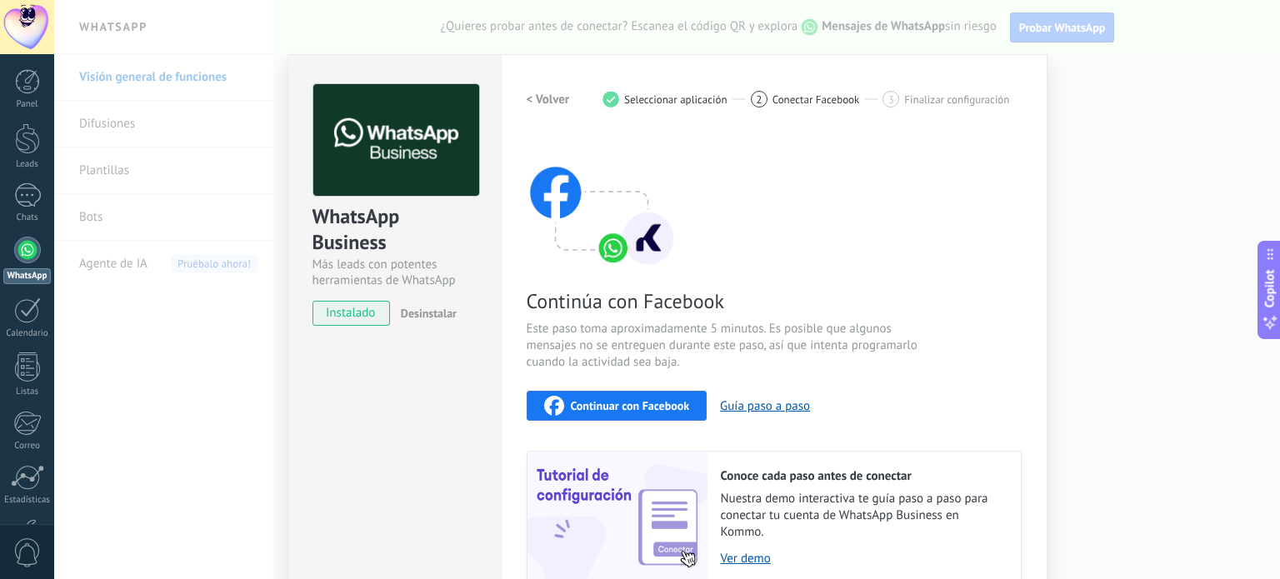
click at [641, 106] on div "1 Seleccionar aplicación" at bounding box center [676, 99] width 148 height 17
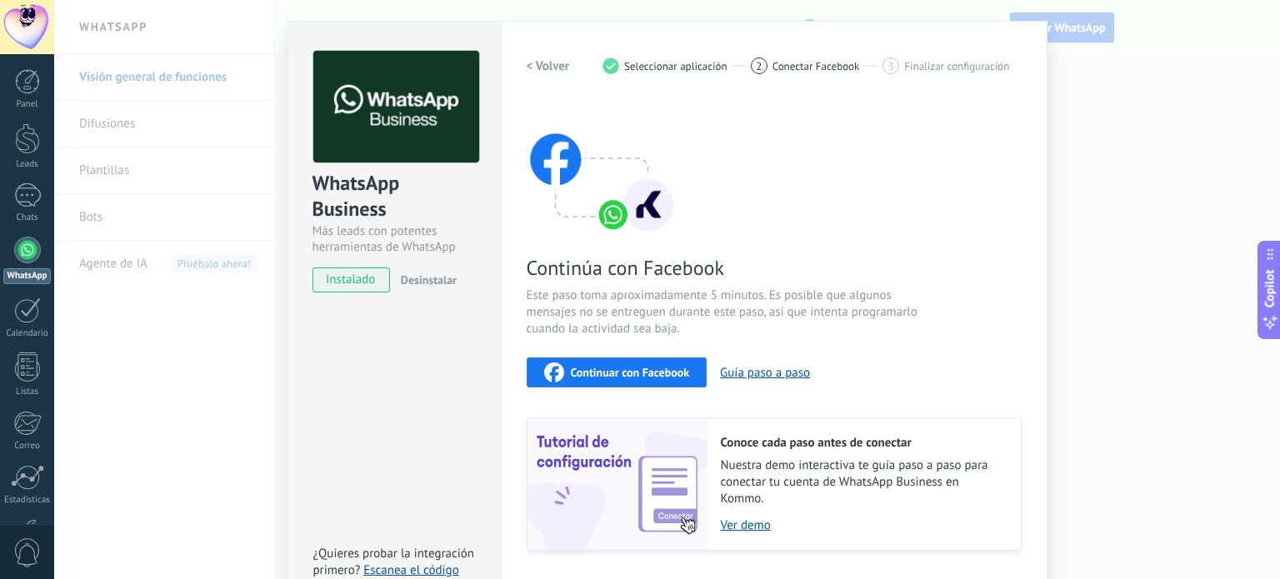
scroll to position [27, 0]
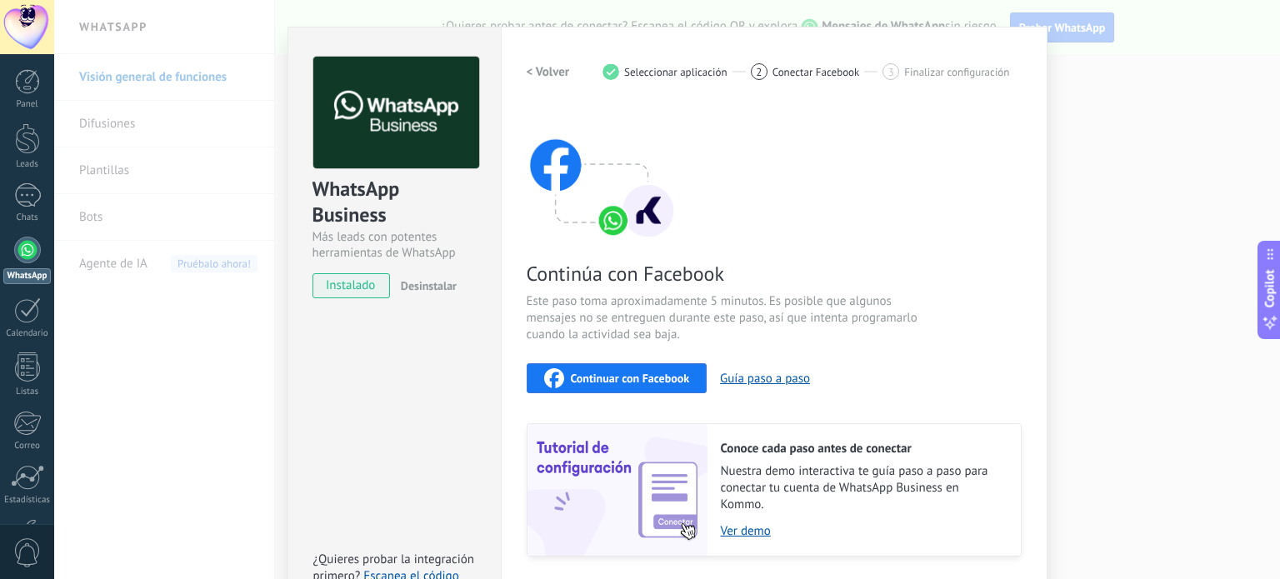
drag, startPoint x: 413, startPoint y: 298, endPoint x: 440, endPoint y: 292, distance: 27.5
click at [440, 292] on div "WhatsApp Business Más leads con potentes herramientas de WhatsApp instalado Des…" at bounding box center [394, 169] width 212 height 284
click at [440, 292] on span "Desinstalar" at bounding box center [429, 285] width 56 height 15
